Goal: Information Seeking & Learning: Find specific page/section

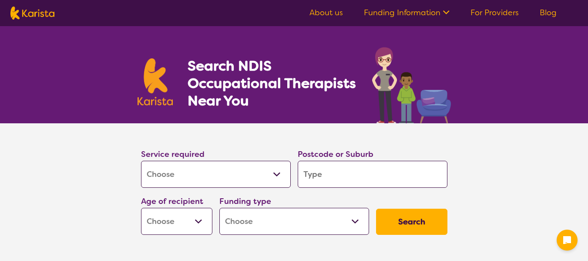
select select "[MEDICAL_DATA]"
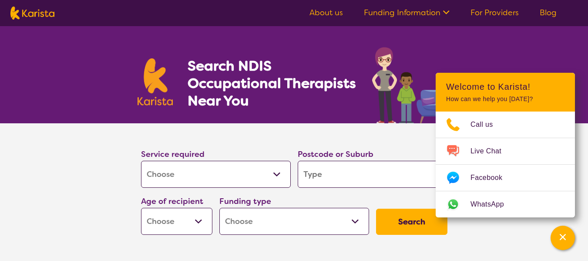
click at [321, 174] on input "search" at bounding box center [372, 173] width 150 height 27
type input "3032"
click at [198, 223] on select "Early Childhood - 0 to 9 Child - 10 to 11 Adolescent - 12 to 17 Adult - 18 to 6…" at bounding box center [176, 220] width 71 height 27
select select "AG"
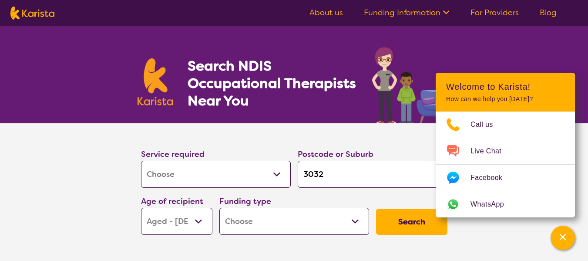
click at [141, 207] on select "Early Childhood - 0 to 9 Child - 10 to 11 Adolescent - 12 to 17 Adult - 18 to 6…" at bounding box center [176, 220] width 71 height 27
select select "AG"
click at [356, 221] on select "Home Care Package (HCP) National Disability Insurance Scheme (NDIS) I don't know" at bounding box center [294, 220] width 150 height 27
select select "i-don-t-know"
click at [219, 207] on select "Home Care Package (HCP) National Disability Insurance Scheme (NDIS) I don't know" at bounding box center [294, 220] width 150 height 27
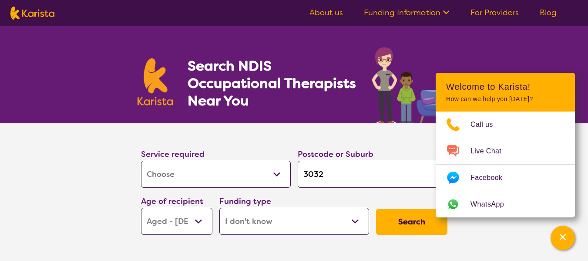
select select "i-don-t-know"
click at [415, 223] on button "Search" at bounding box center [411, 221] width 71 height 26
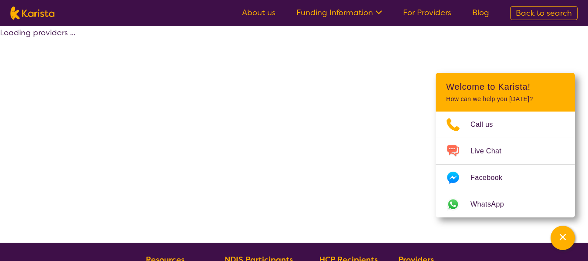
select select "[MEDICAL_DATA]"
select select "AG"
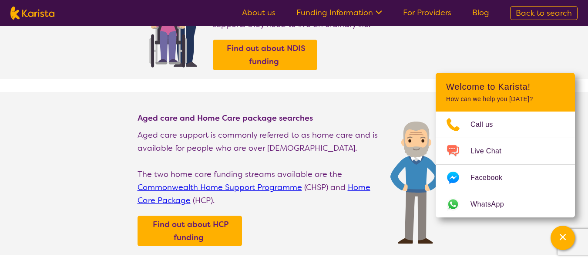
scroll to position [192, 0]
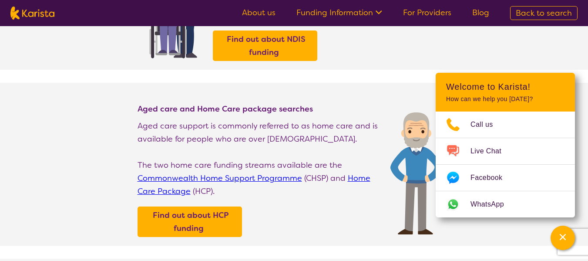
click at [270, 176] on link "Commonwealth Home Support Programme" at bounding box center [219, 178] width 164 height 10
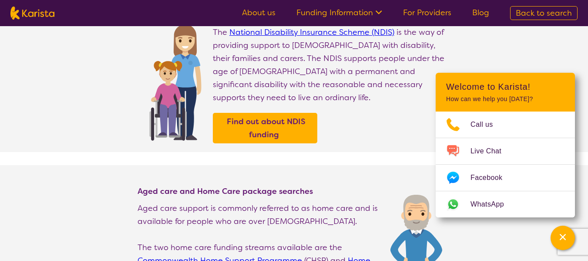
scroll to position [0, 0]
